Goal: Task Accomplishment & Management: Use online tool/utility

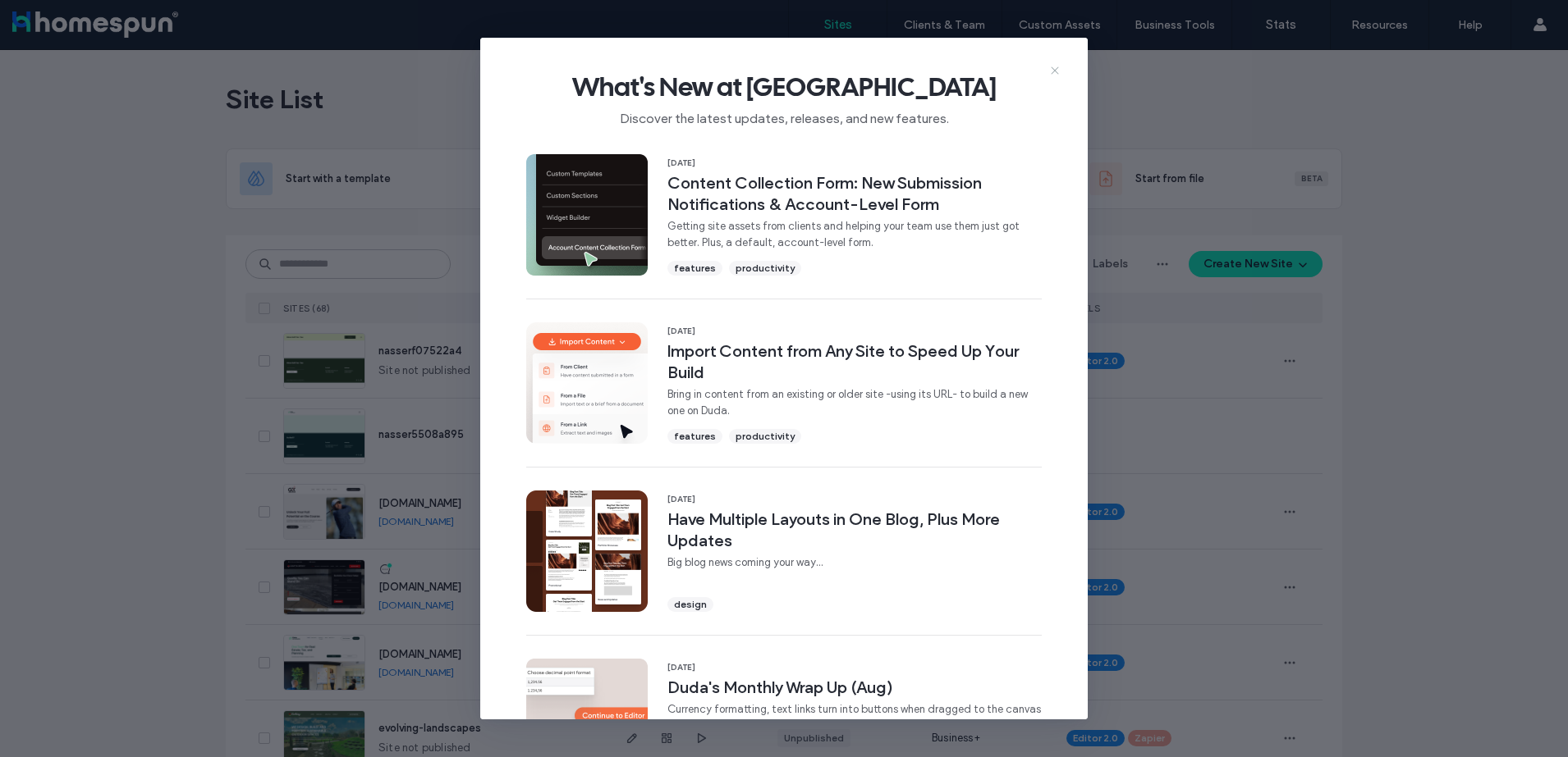
click at [1061, 69] on icon at bounding box center [1054, 70] width 13 height 13
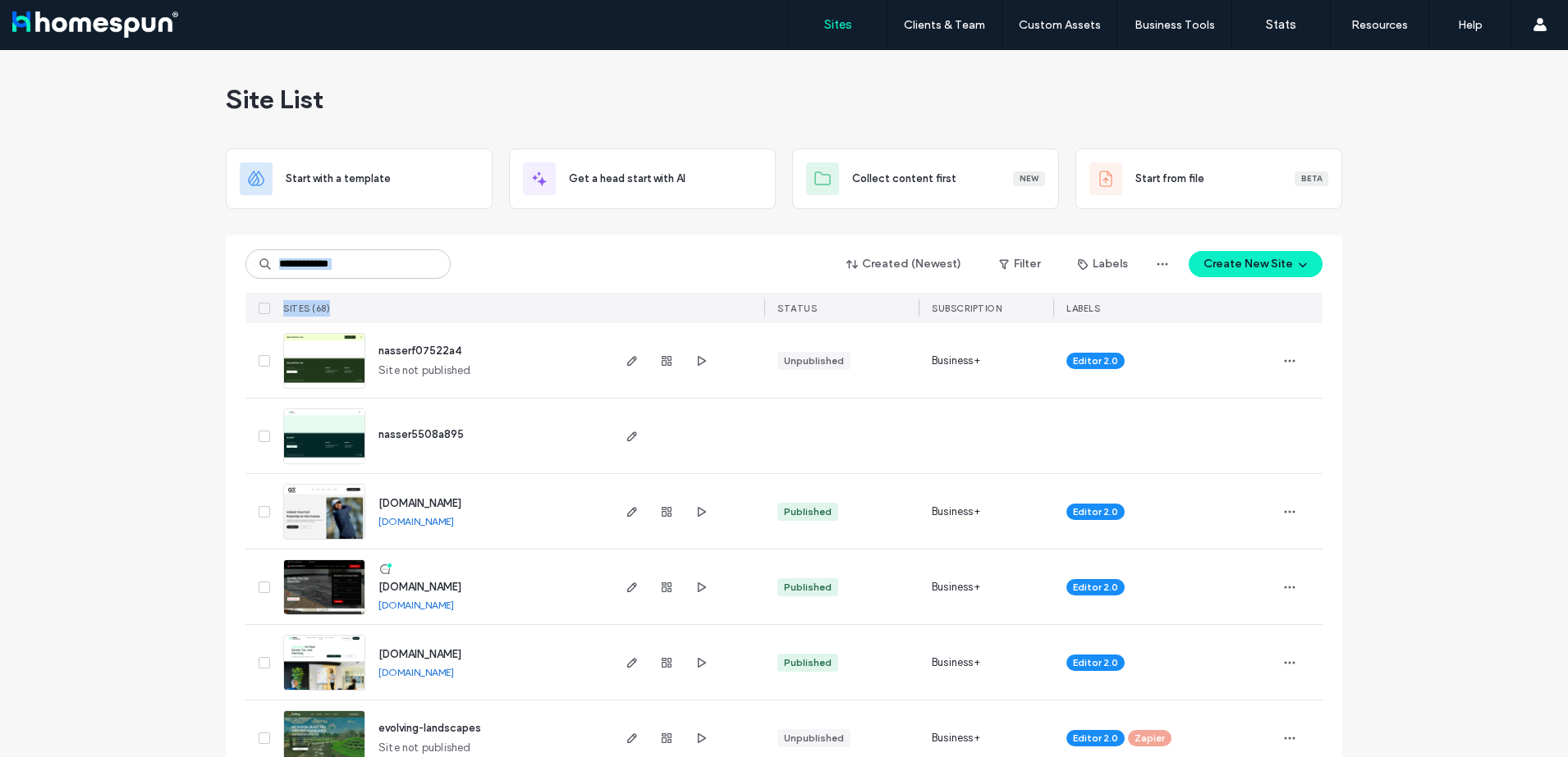
drag, startPoint x: 399, startPoint y: 281, endPoint x: 396, endPoint y: 268, distance: 13.3
click at [396, 268] on div "Created (Newest) Filter Labels Create New Site SITES (68) STATUS SUBSCRIPTION L…" at bounding box center [784, 279] width 1077 height 88
click at [396, 268] on input at bounding box center [348, 264] width 205 height 30
type input "******"
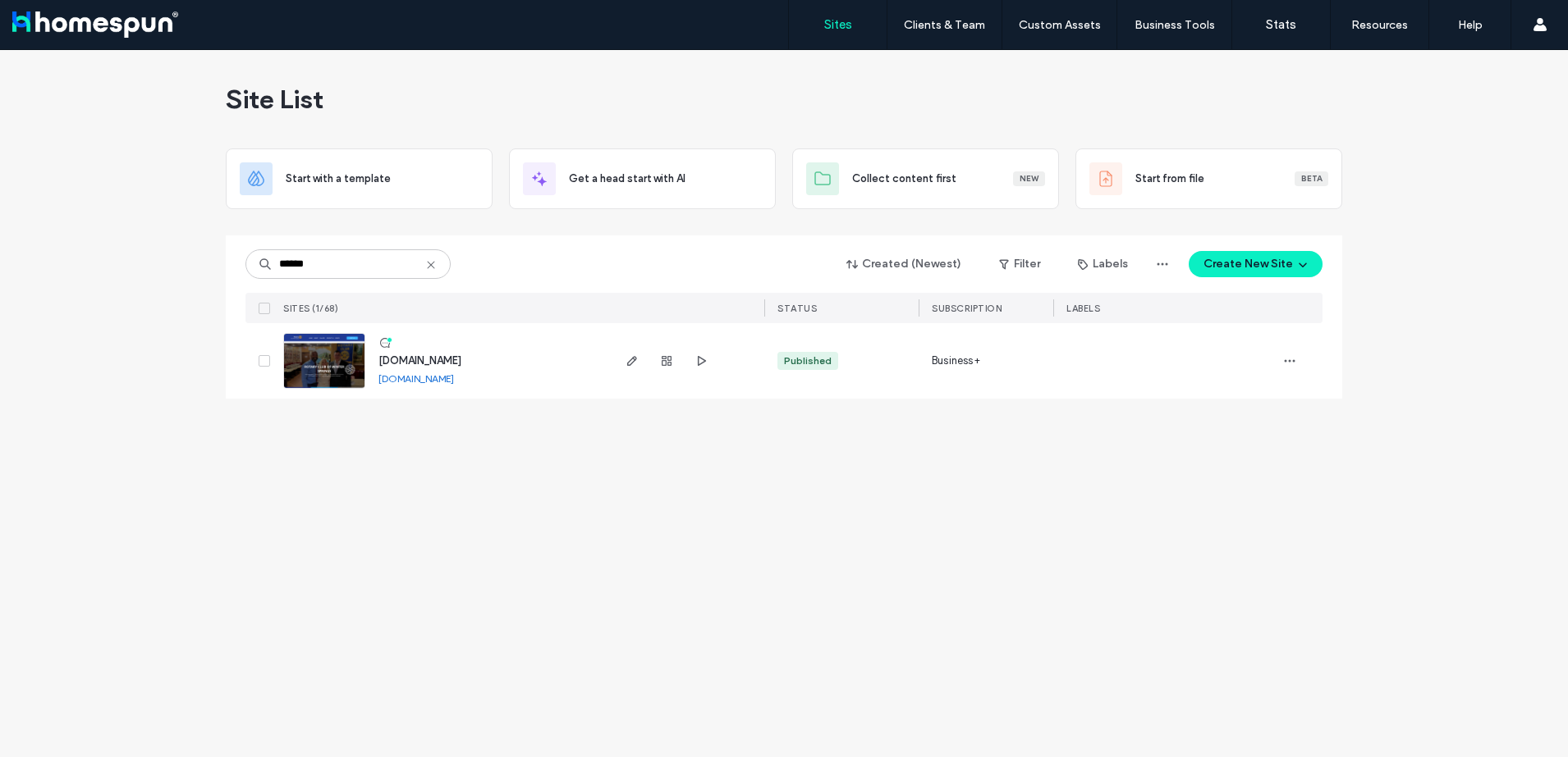
click at [454, 373] on link "[DOMAIN_NAME]" at bounding box center [416, 378] width 76 height 12
click at [636, 360] on use "button" at bounding box center [632, 361] width 10 height 10
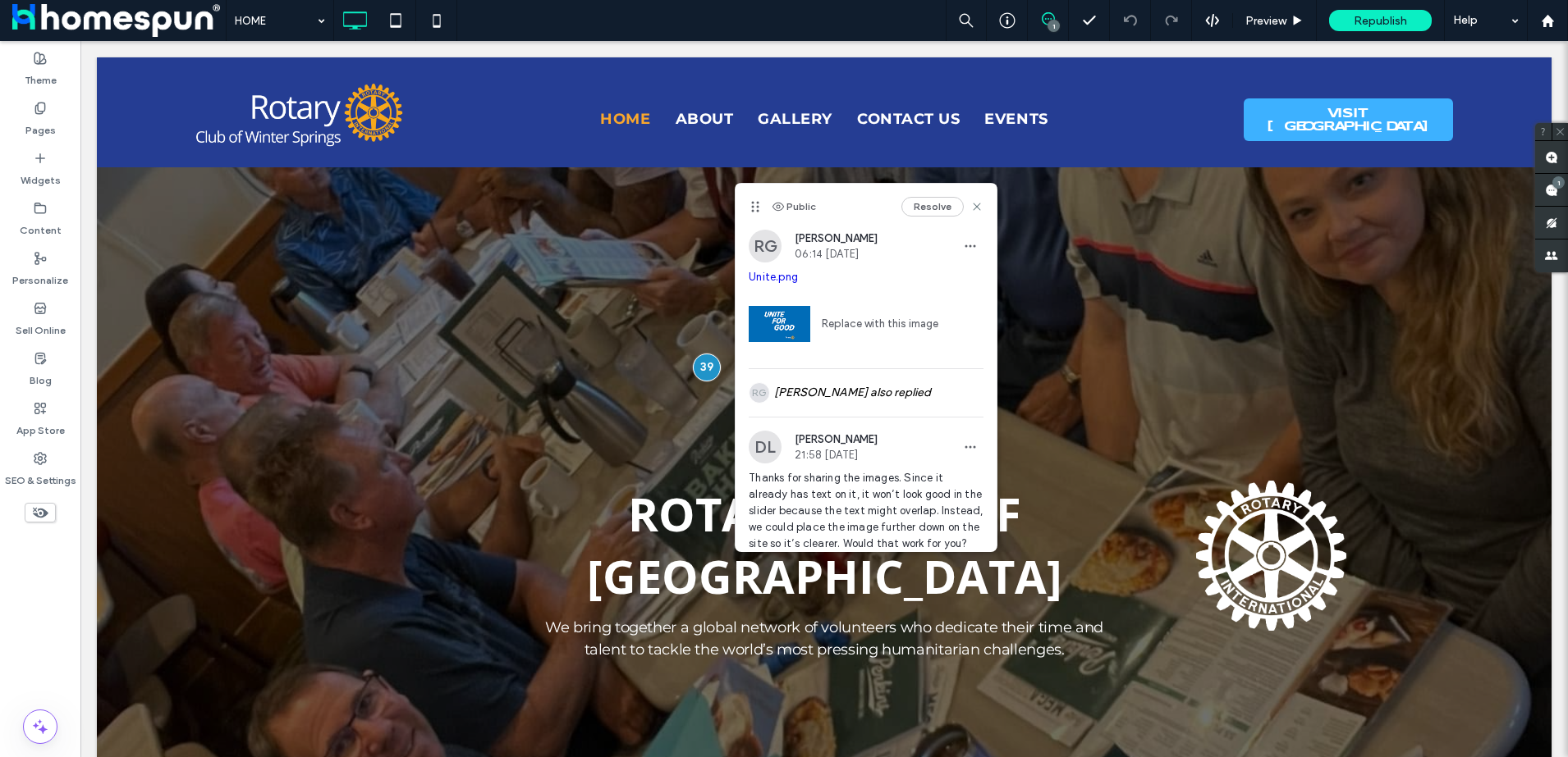
scroll to position [79, 0]
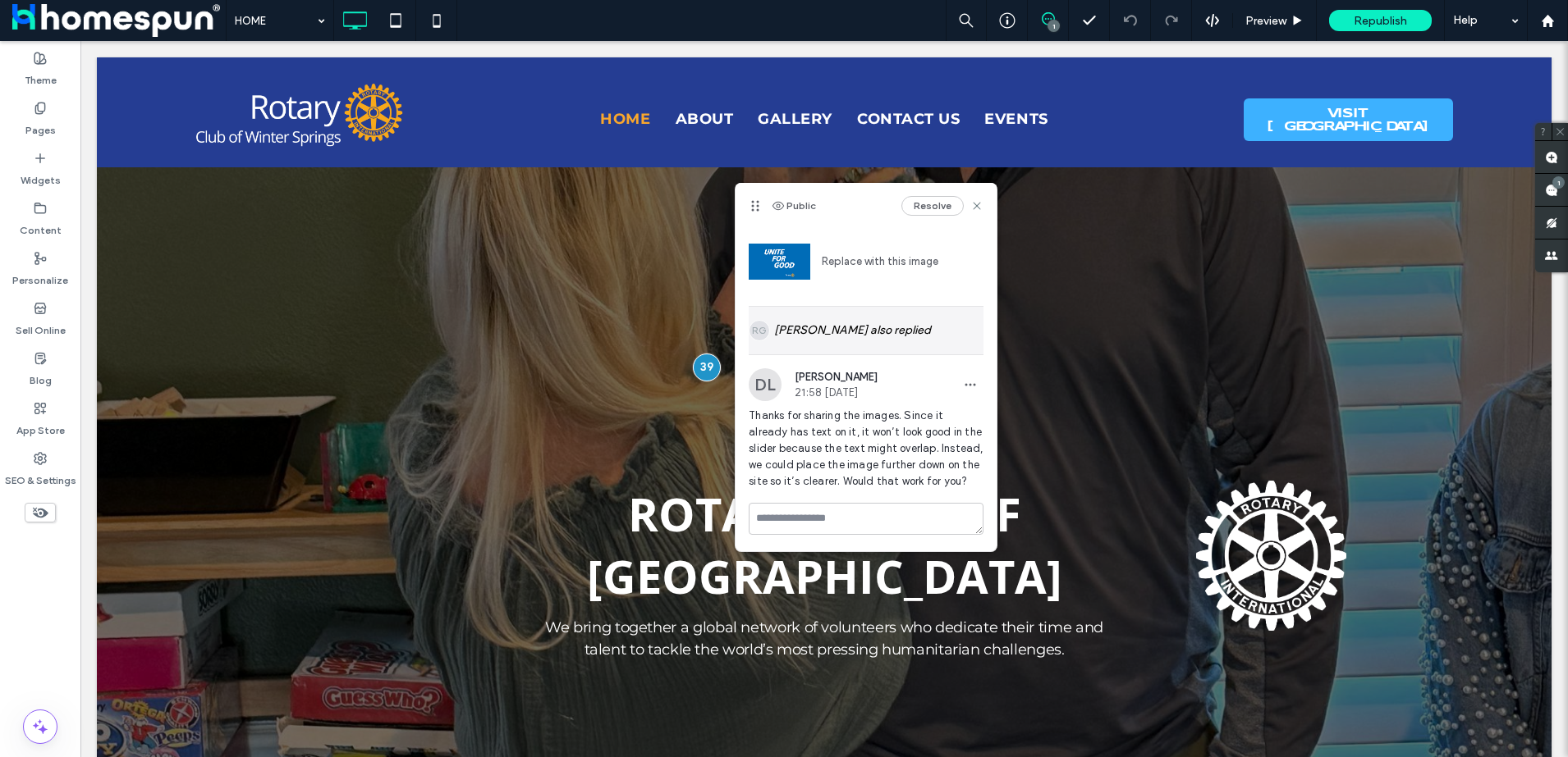
click at [868, 307] on div "RG Rodrick Galvin II also replied" at bounding box center [866, 331] width 234 height 48
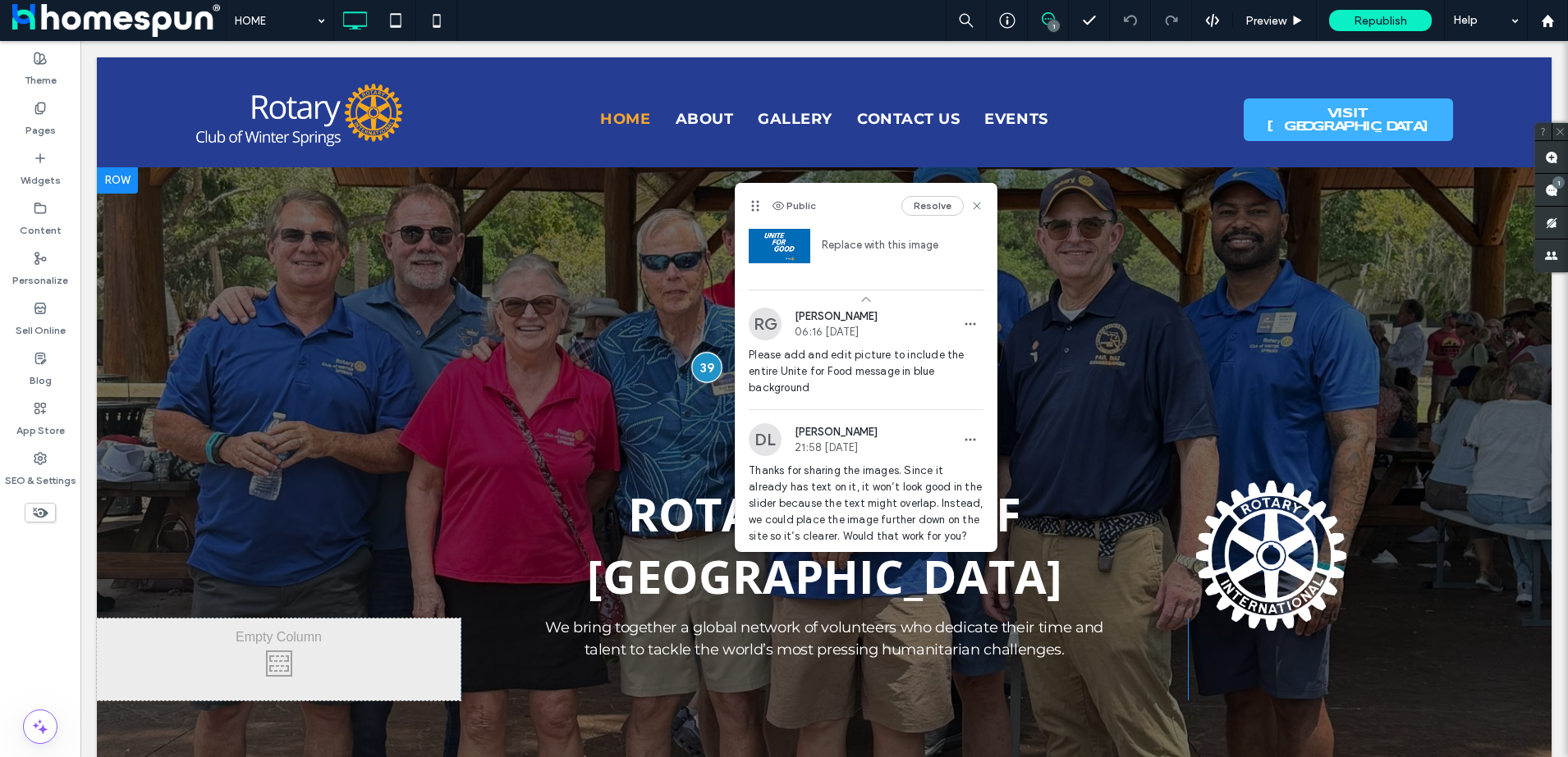
click at [700, 358] on div at bounding box center [706, 367] width 30 height 30
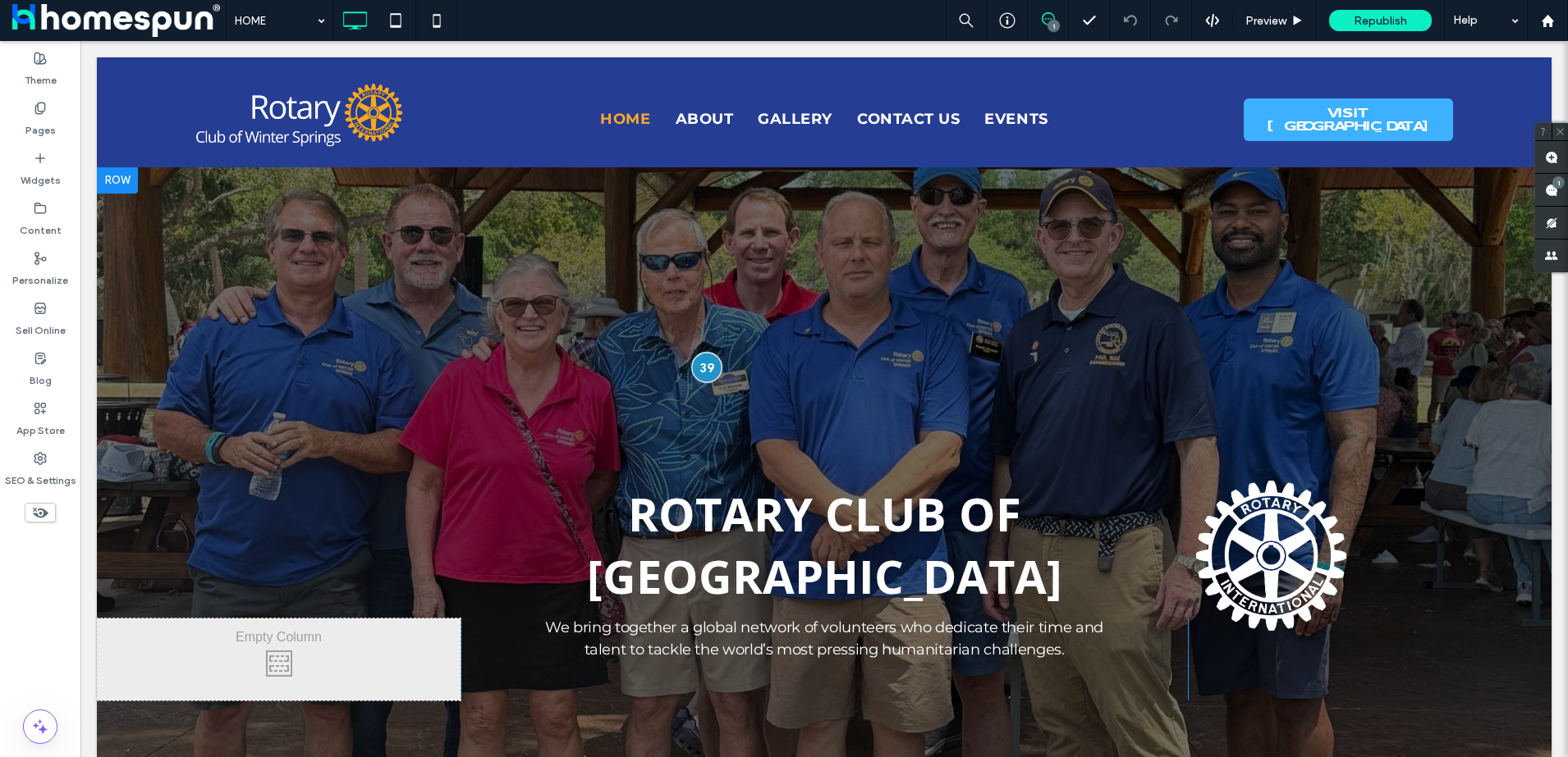
click at [700, 358] on div at bounding box center [706, 367] width 30 height 30
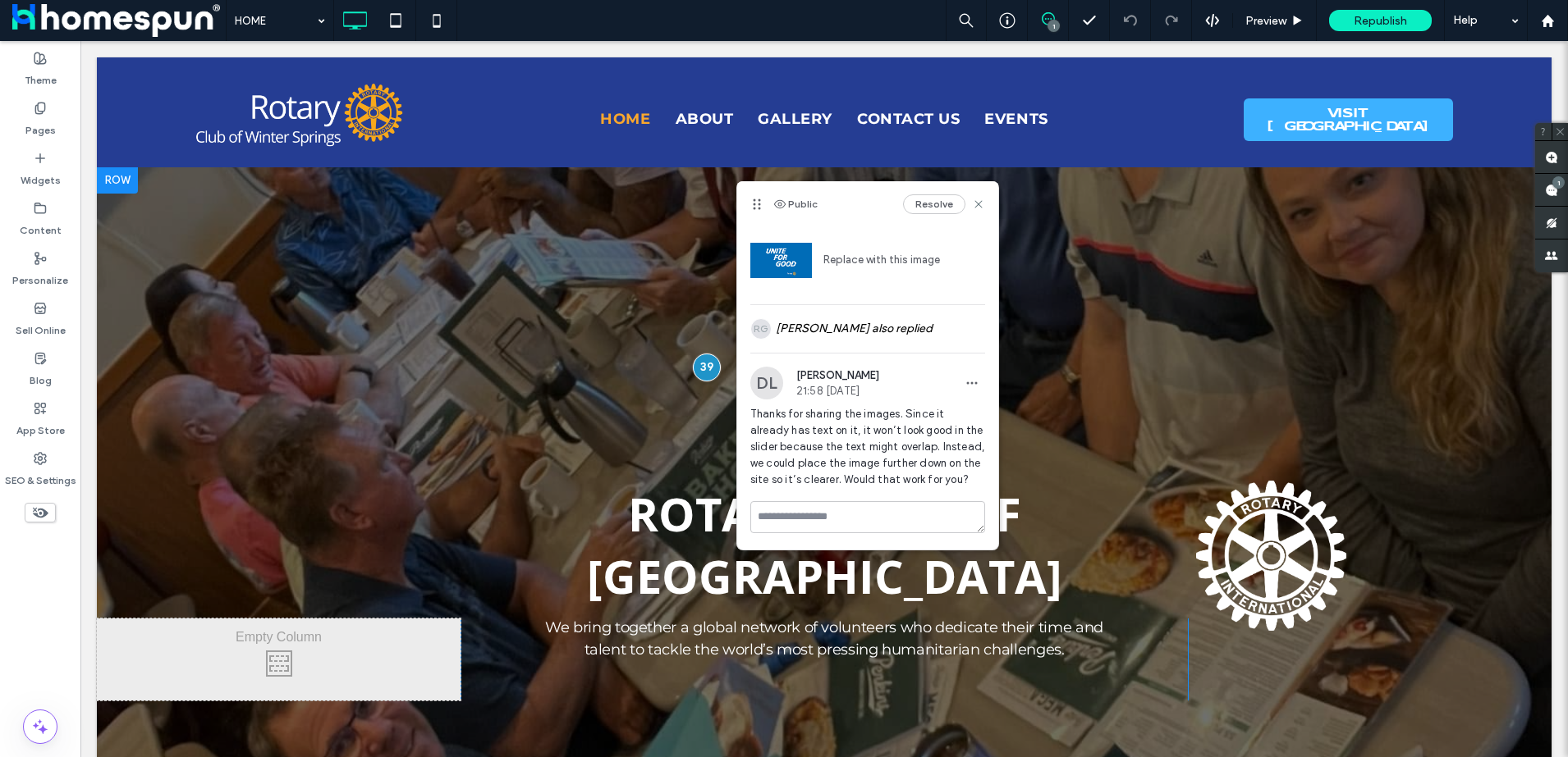
click at [1463, 352] on div at bounding box center [824, 492] width 1455 height 649
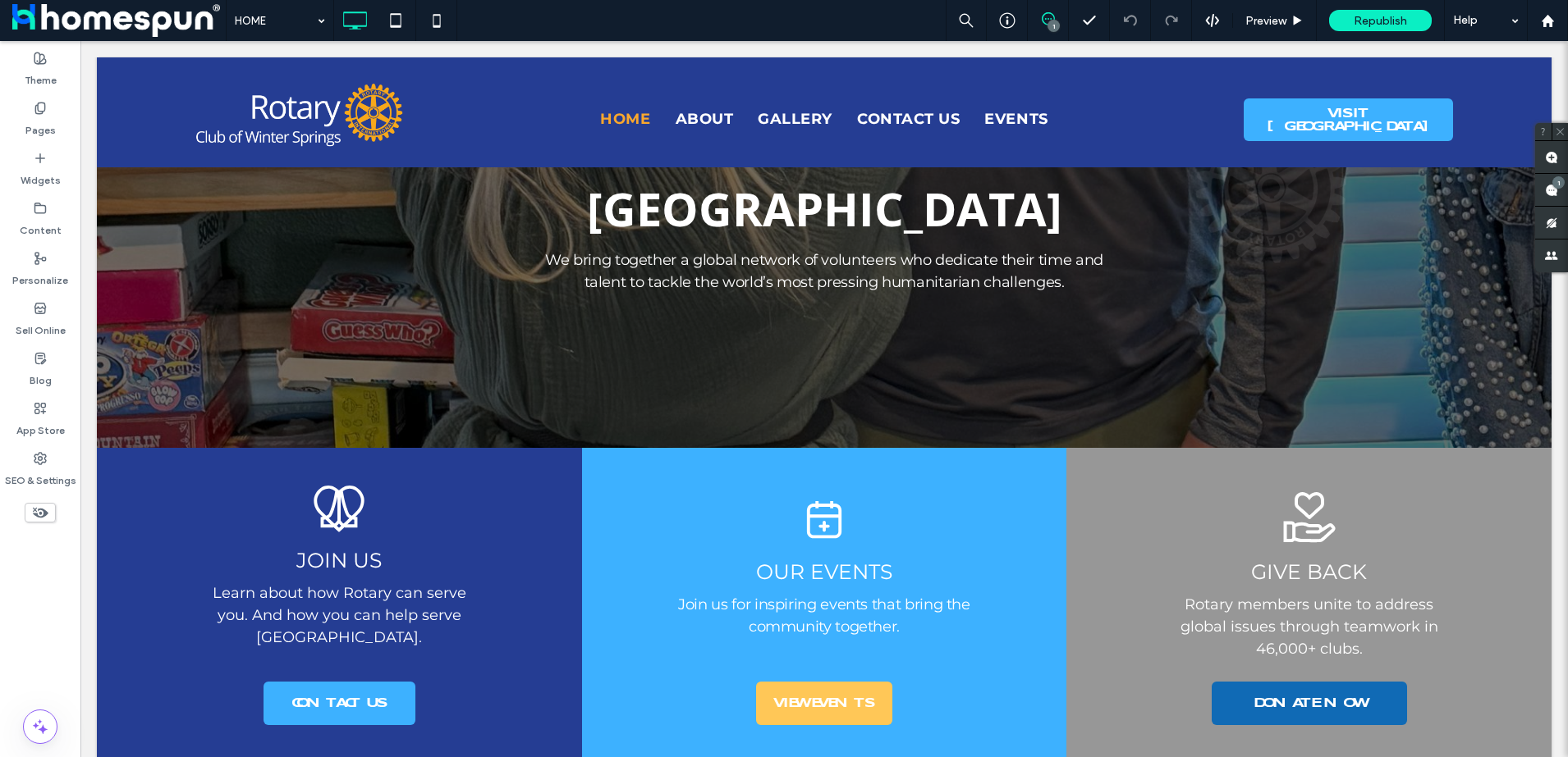
scroll to position [414, 0]
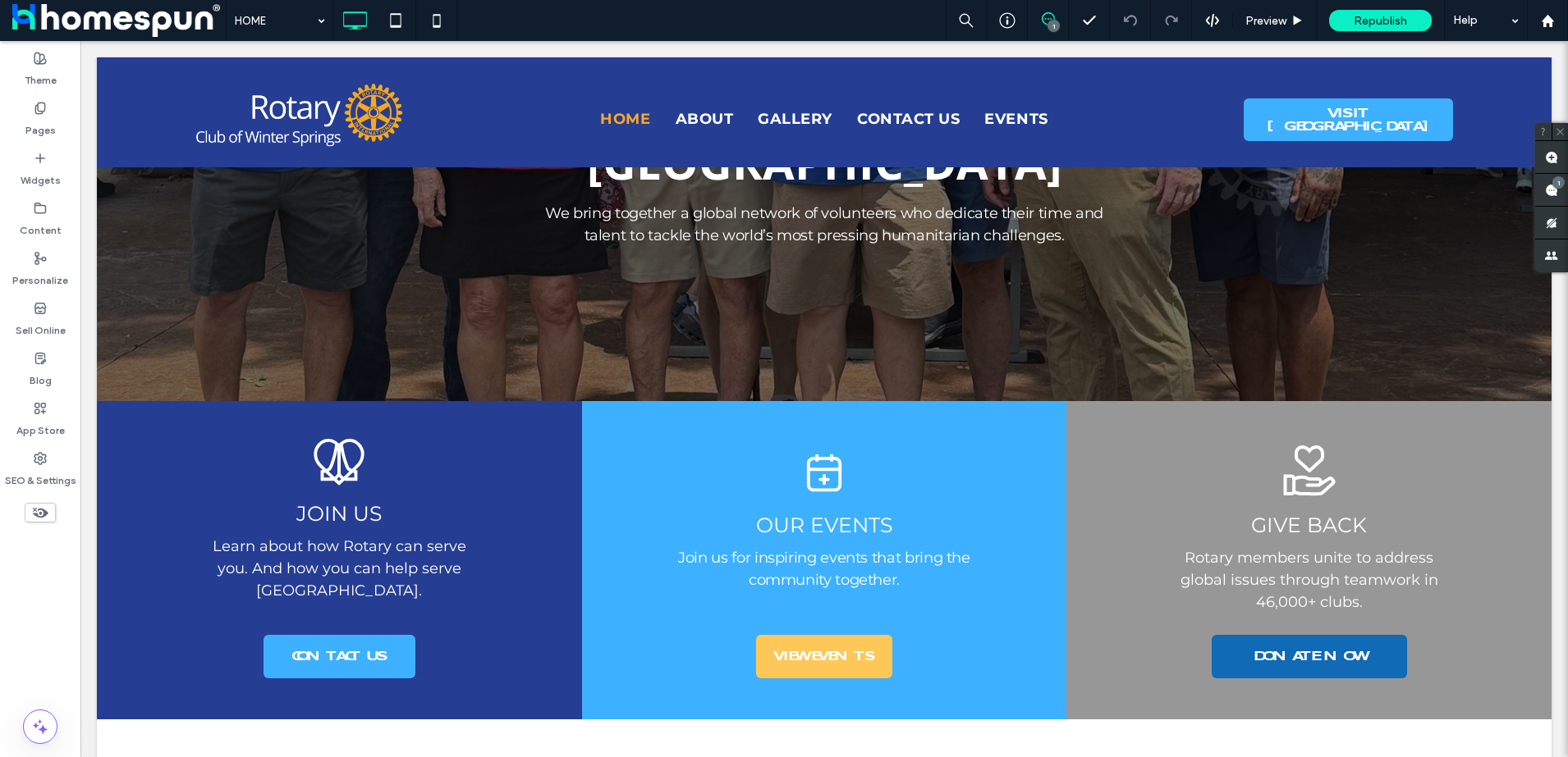
click at [1058, 14] on span at bounding box center [1048, 19] width 40 height 13
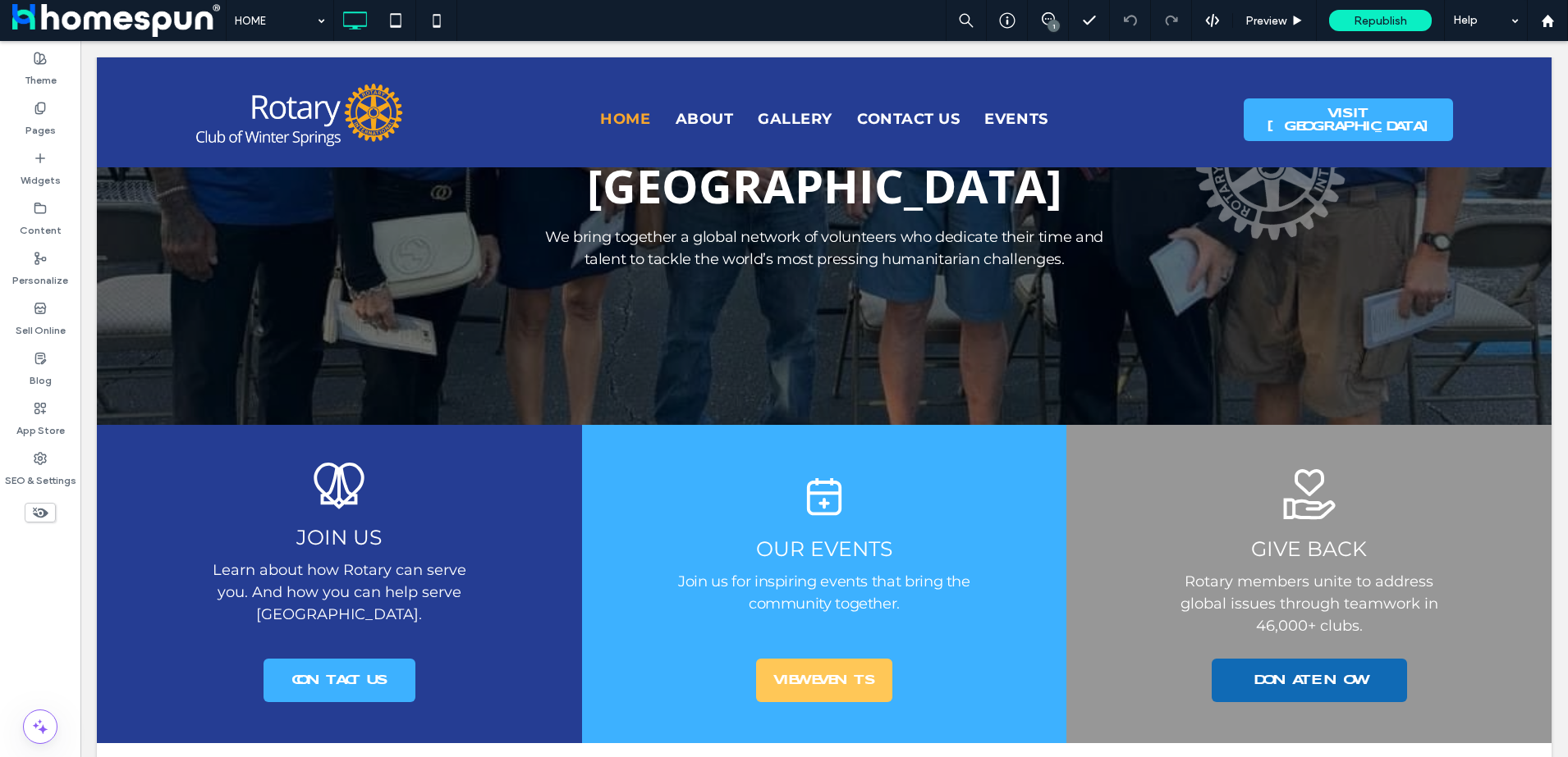
scroll to position [181, 0]
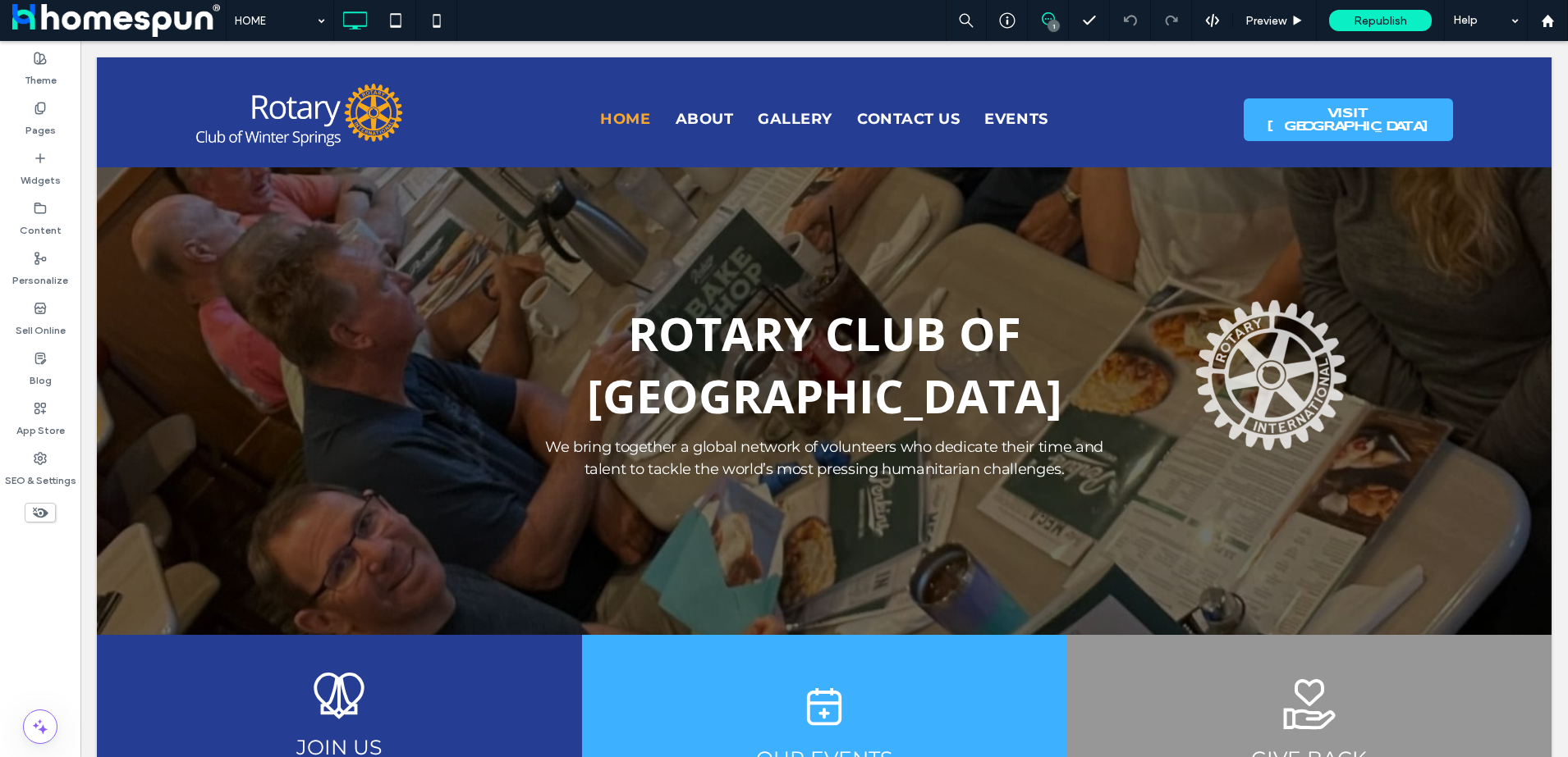
click at [1050, 16] on icon at bounding box center [1048, 19] width 13 height 13
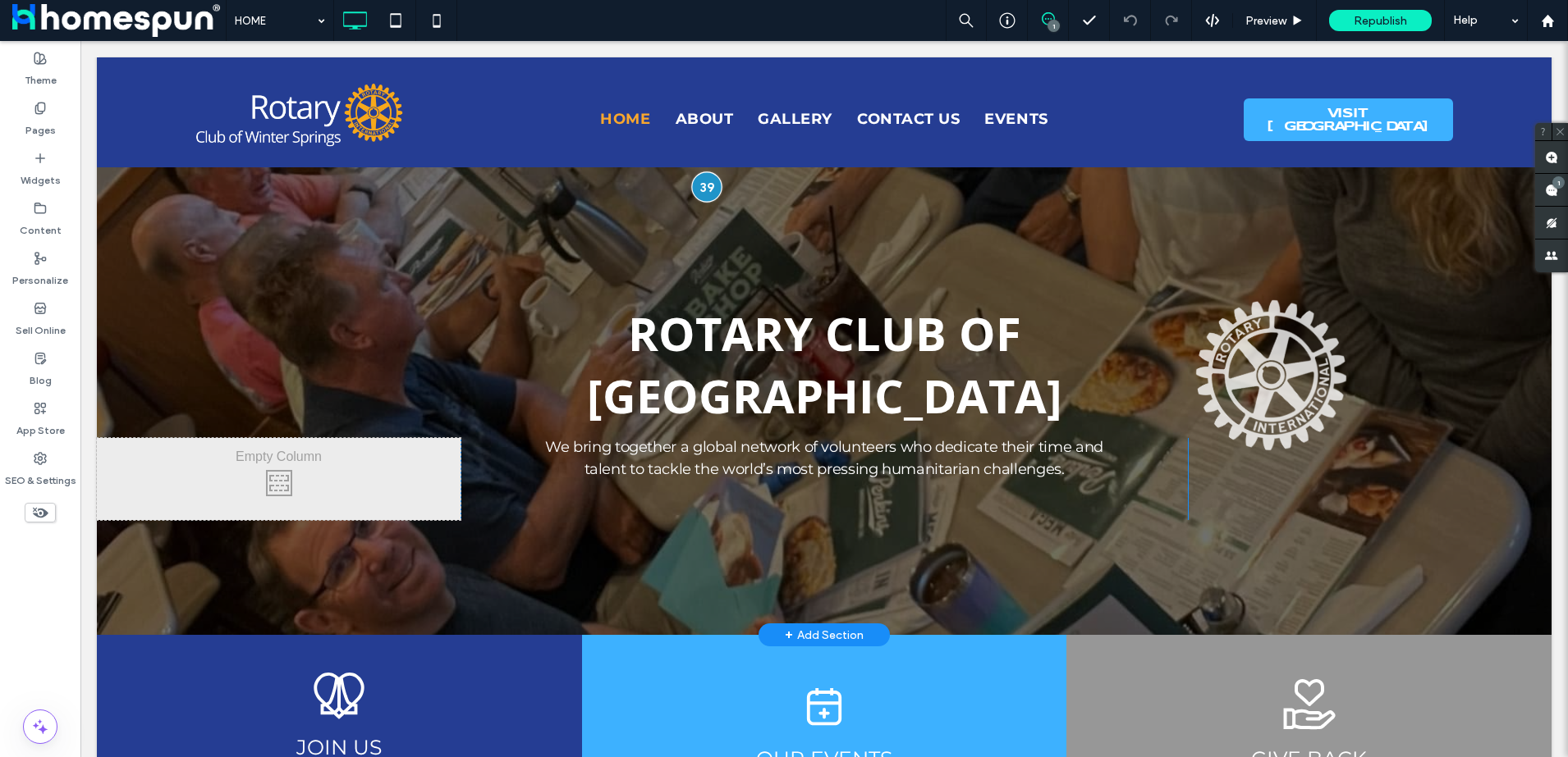
click at [698, 188] on div at bounding box center [706, 186] width 30 height 30
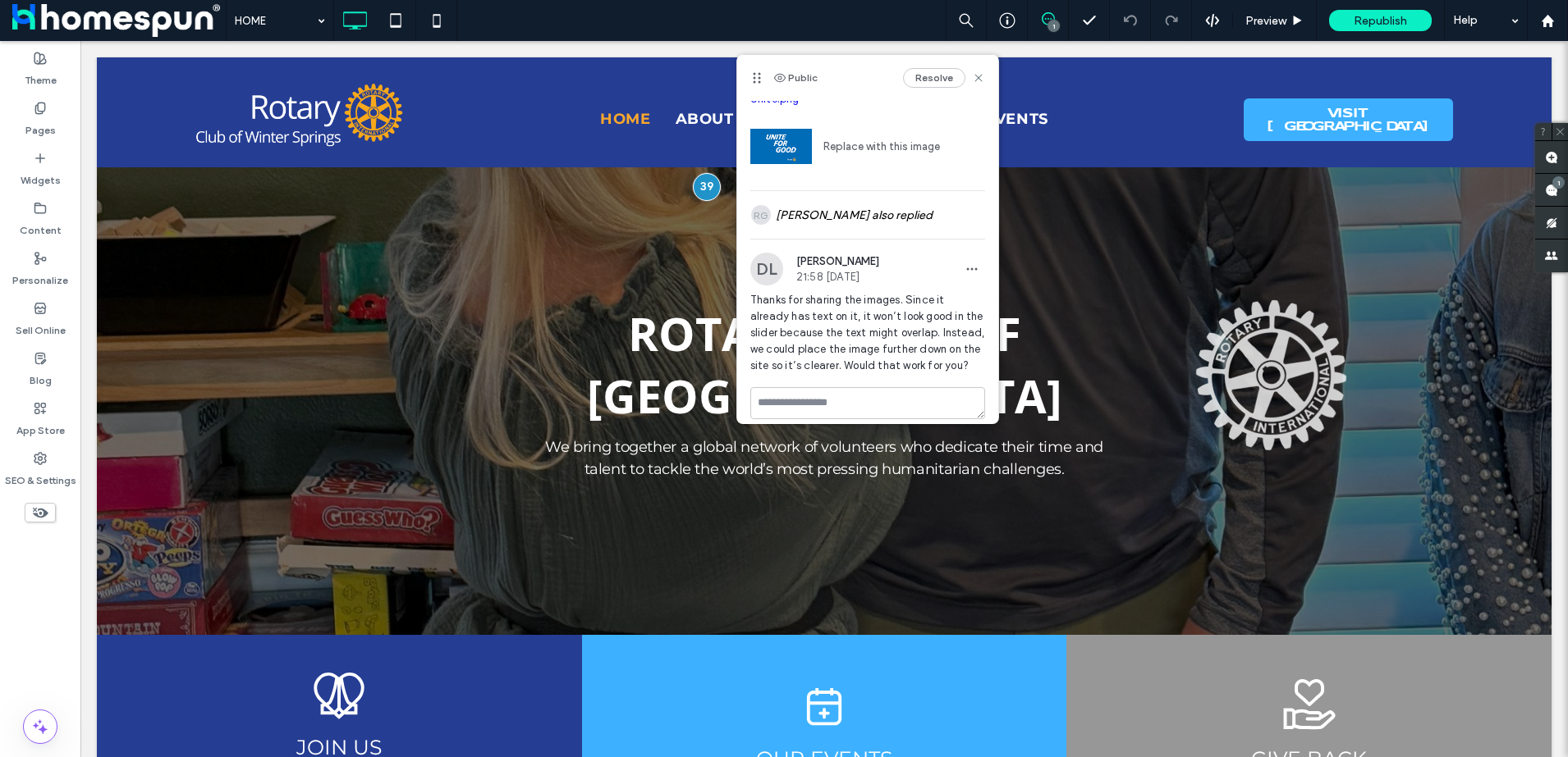
drag, startPoint x: 993, startPoint y: 261, endPoint x: 921, endPoint y: 261, distance: 72.0
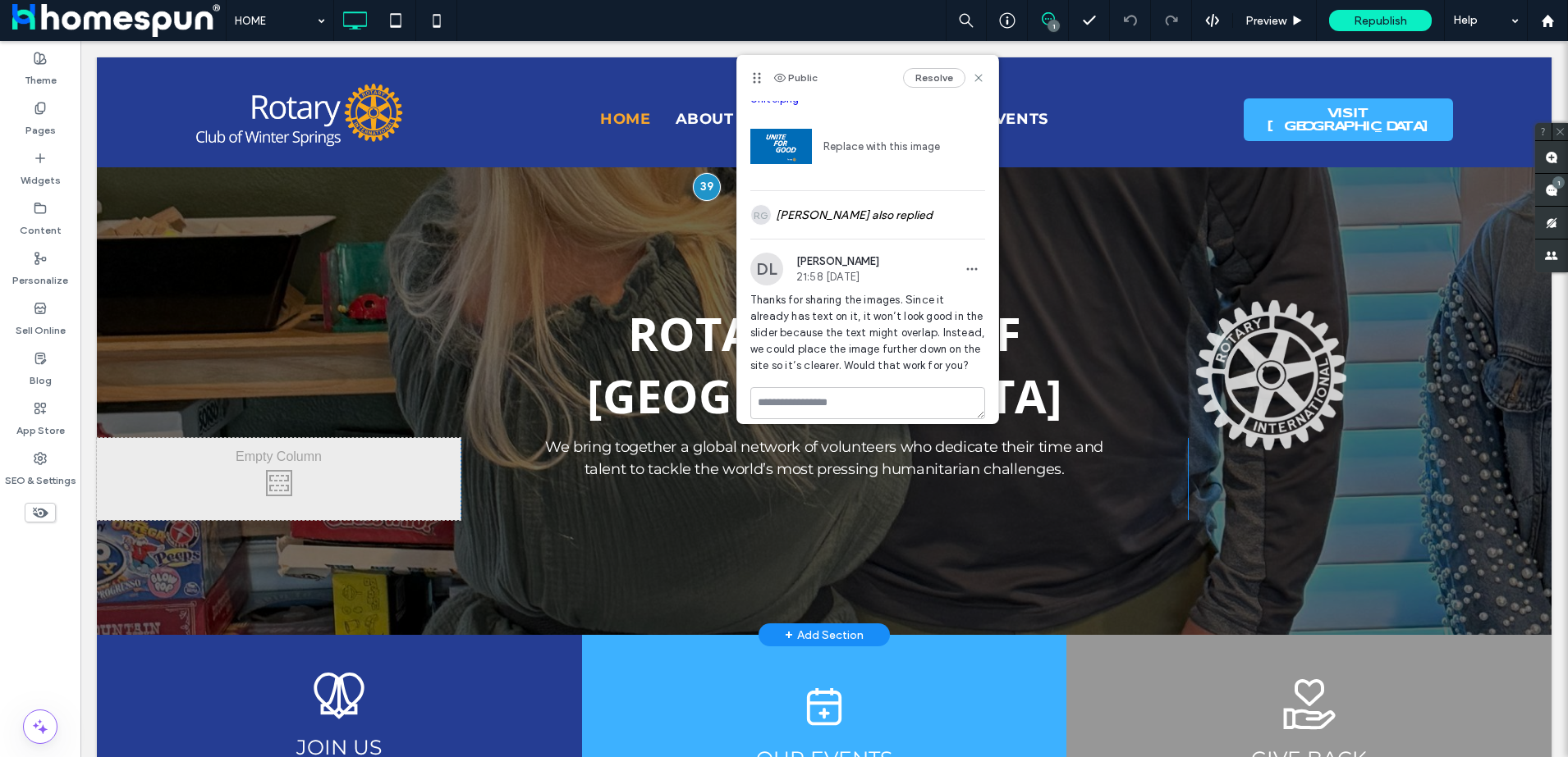
scroll to position [56, 0]
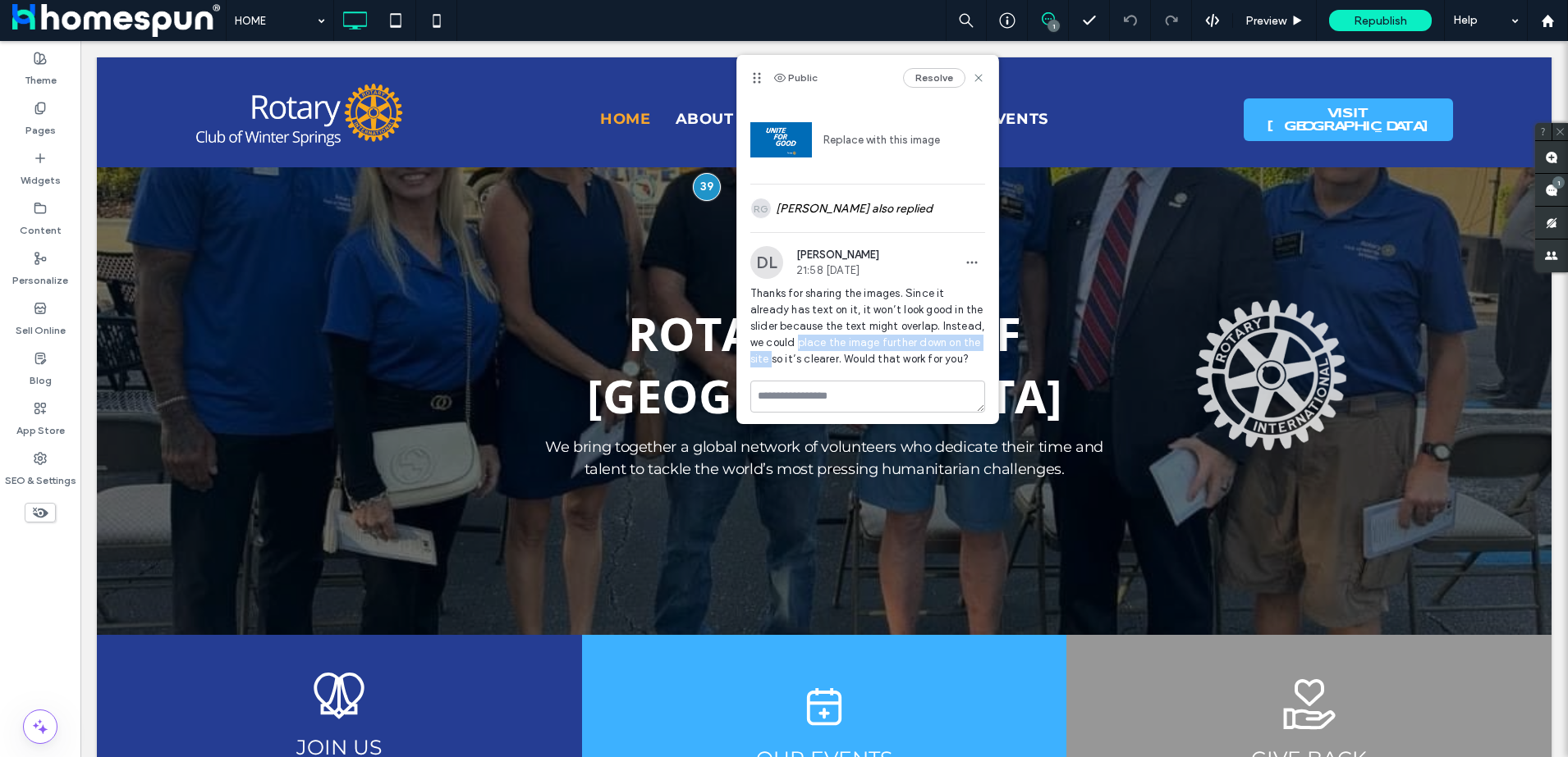
drag, startPoint x: 840, startPoint y: 339, endPoint x: 834, endPoint y: 361, distance: 22.8
click at [834, 361] on span "Thanks for sharing the images. Since it already has text on it, it won’t look g…" at bounding box center [867, 327] width 234 height 82
copy span "place the image further down on the site"
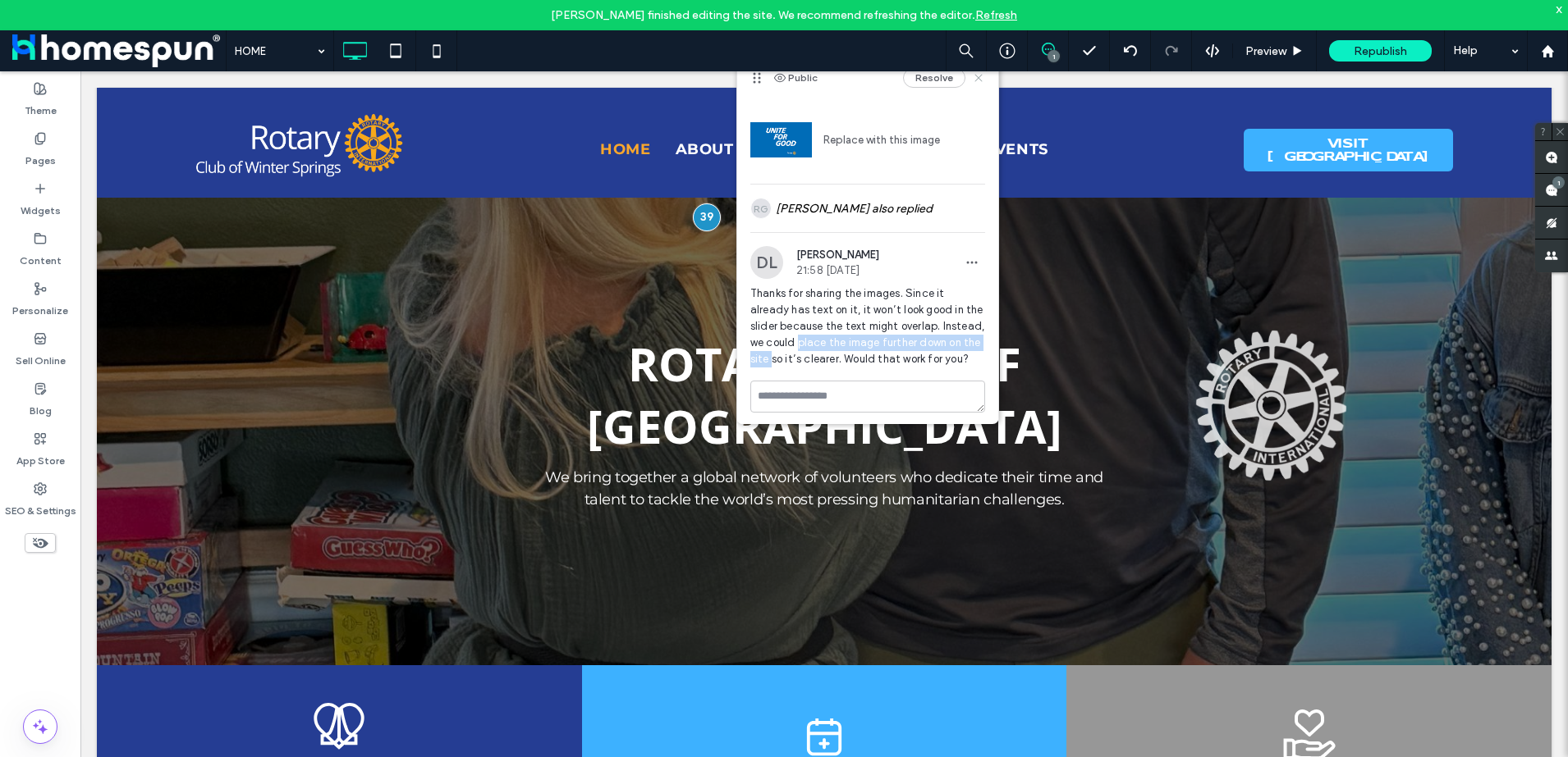
click at [972, 80] on icon at bounding box center [978, 78] width 13 height 13
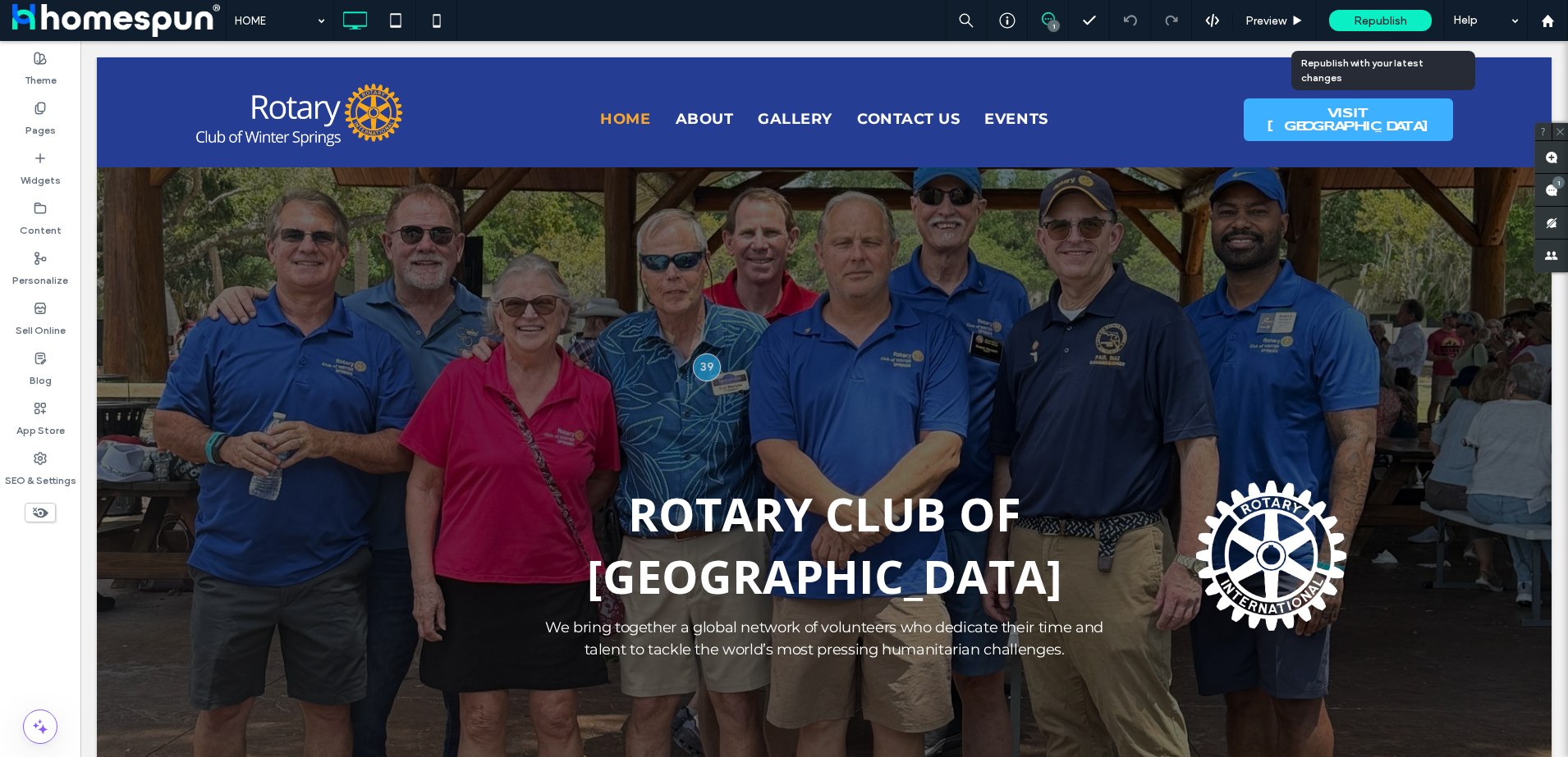
click at [1366, 22] on span "Republish" at bounding box center [1380, 21] width 53 height 14
